Goal: Task Accomplishment & Management: Manage account settings

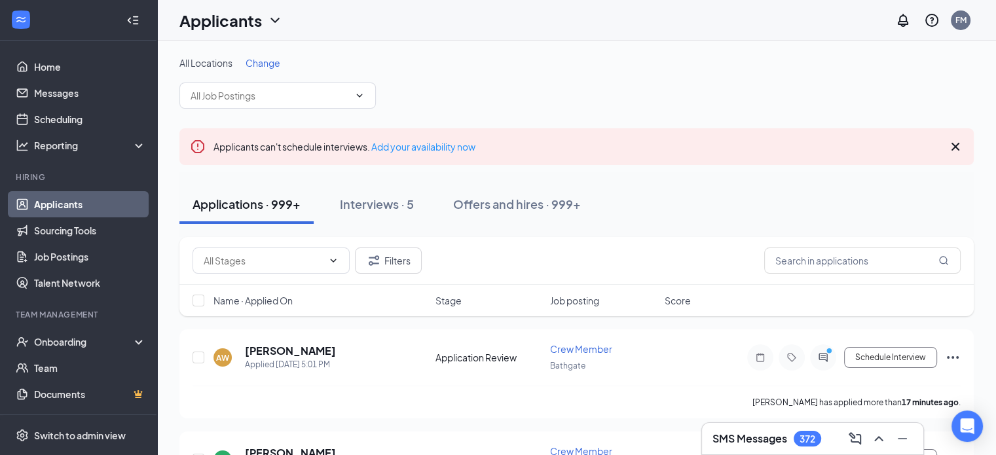
click at [757, 435] on h3 "SMS Messages" at bounding box center [749, 438] width 75 height 14
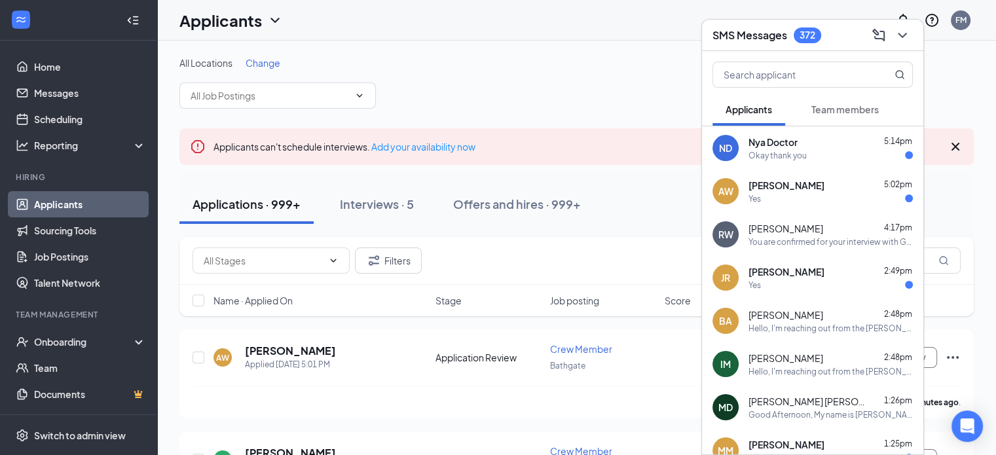
click at [840, 160] on div "Okay thank you" at bounding box center [830, 155] width 164 height 11
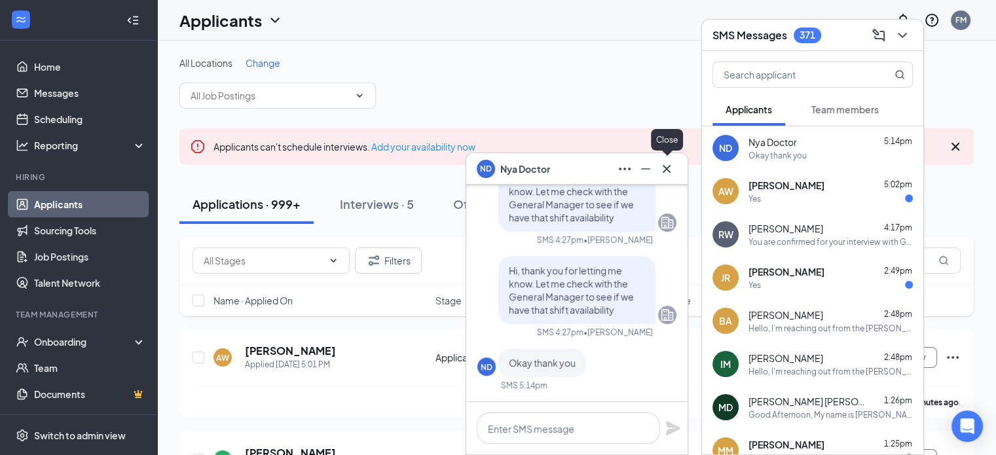
click at [670, 170] on icon "Cross" at bounding box center [667, 169] width 16 height 16
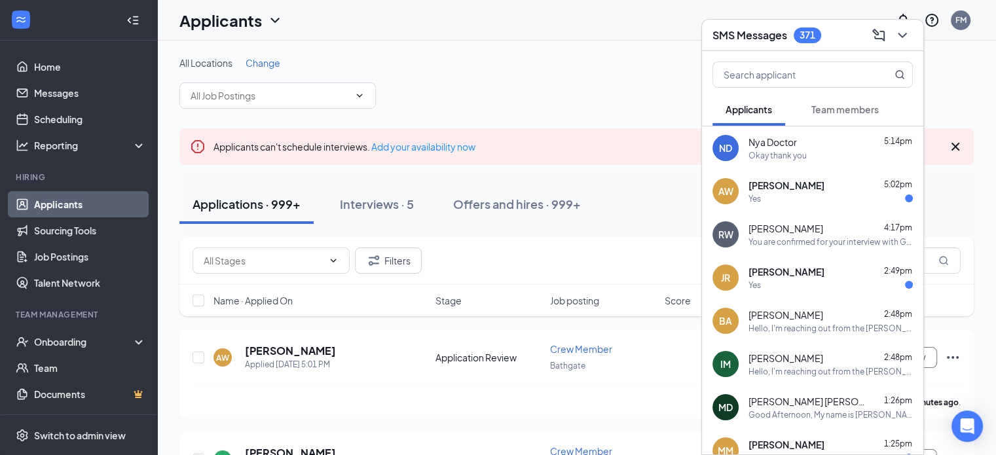
click at [790, 216] on div "RW [PERSON_NAME] 4:17pm You are confirmed for your interview with General Manag…" at bounding box center [812, 234] width 221 height 43
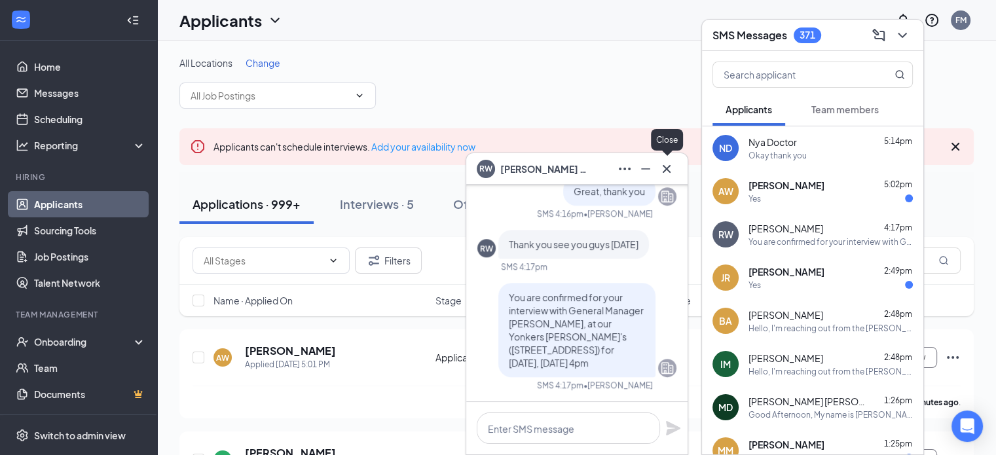
click at [670, 172] on icon "Cross" at bounding box center [667, 169] width 16 height 16
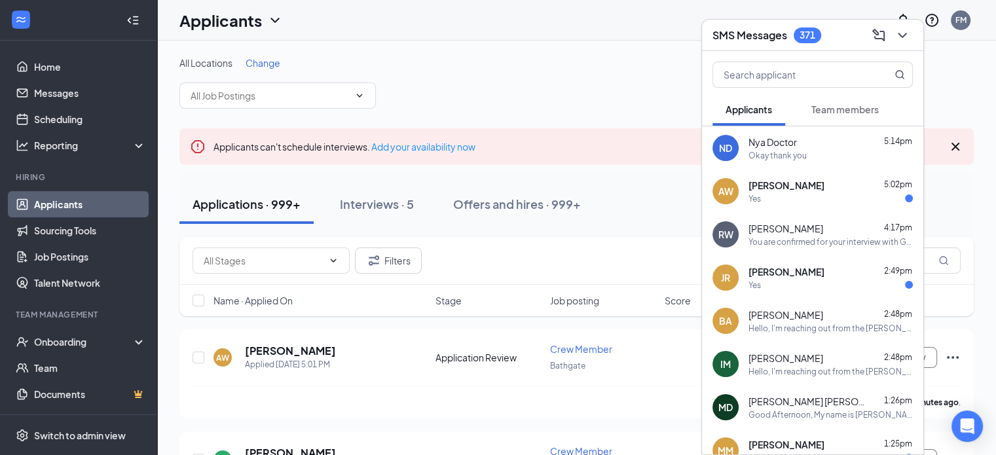
click at [831, 107] on span "Team members" at bounding box center [844, 109] width 67 height 12
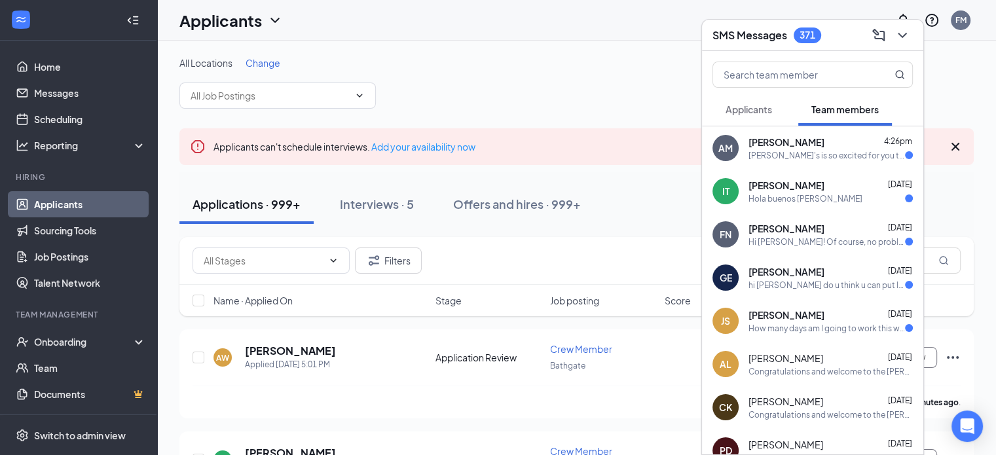
click at [757, 111] on span "Applicants" at bounding box center [748, 109] width 46 height 12
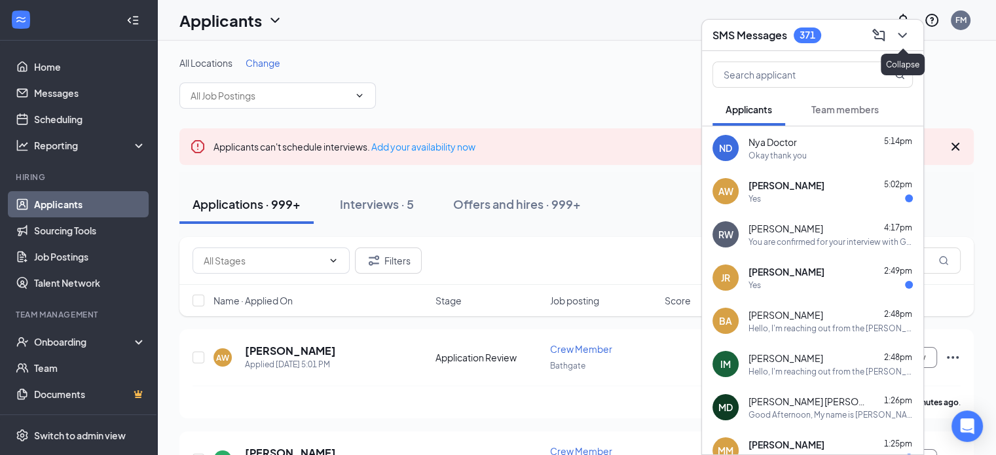
click at [901, 39] on icon "ChevronDown" at bounding box center [902, 35] width 16 height 16
